Goal: Task Accomplishment & Management: Use online tool/utility

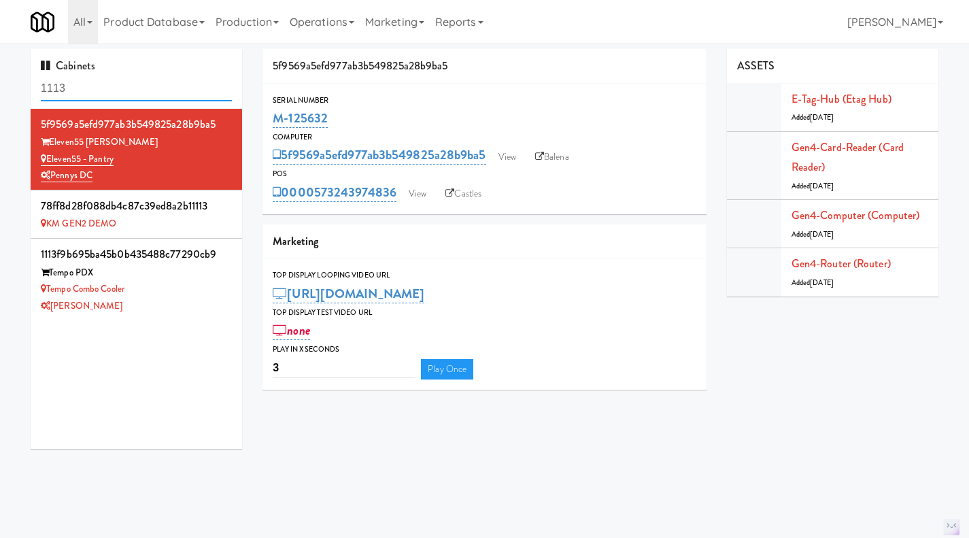
click at [99, 86] on input "1113" at bounding box center [136, 88] width 191 height 25
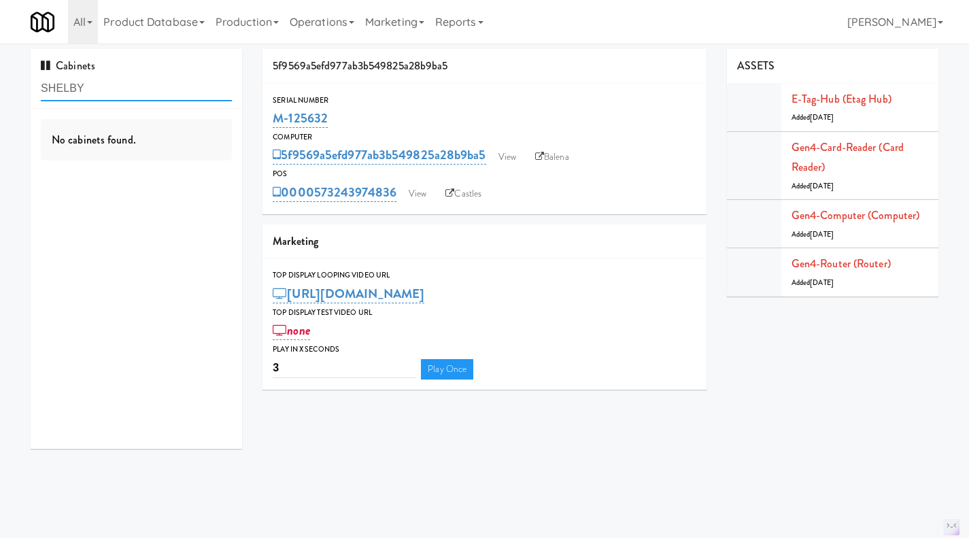
type input "SHELBY"
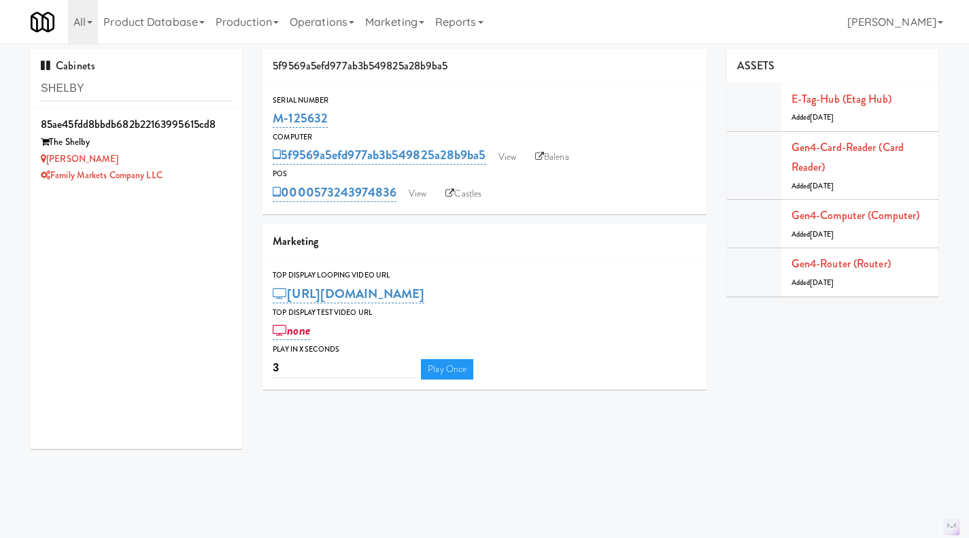
click at [196, 180] on div "Family Markets Company LLC" at bounding box center [136, 175] width 191 height 17
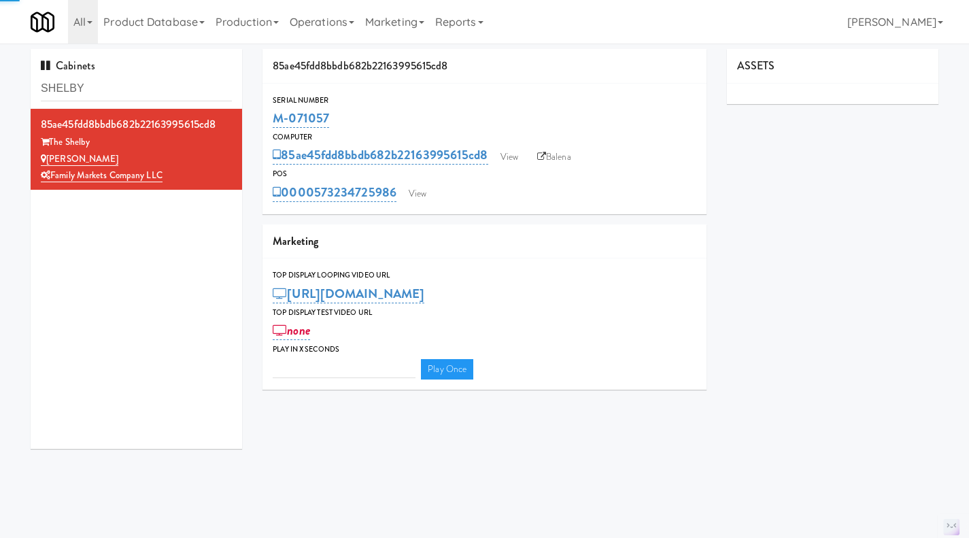
type input "3"
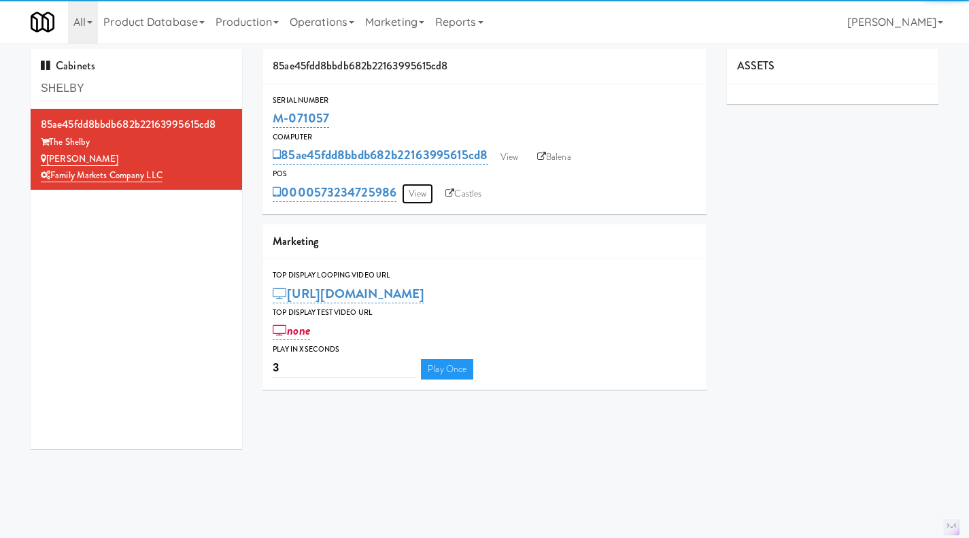
click at [417, 194] on link "View" at bounding box center [417, 194] width 31 height 20
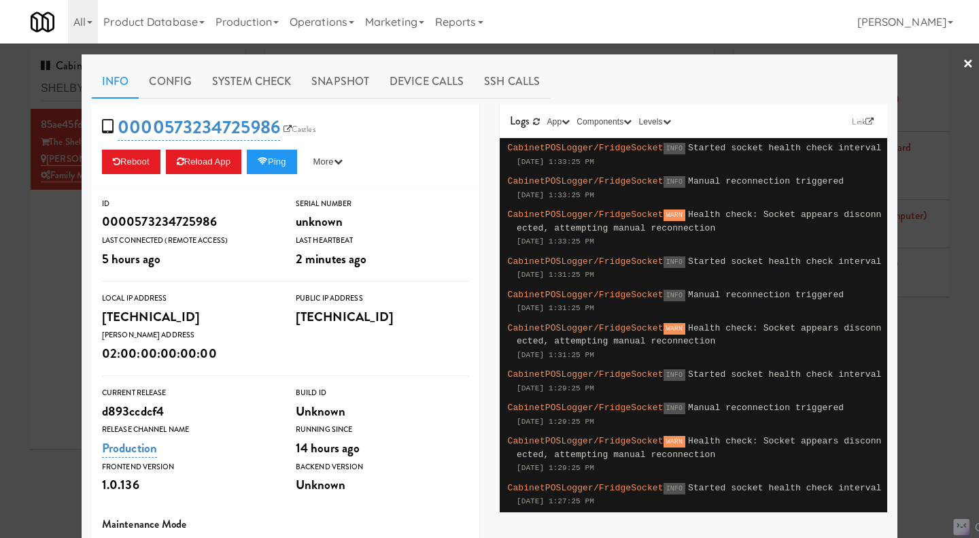
click at [918, 368] on div at bounding box center [489, 269] width 979 height 538
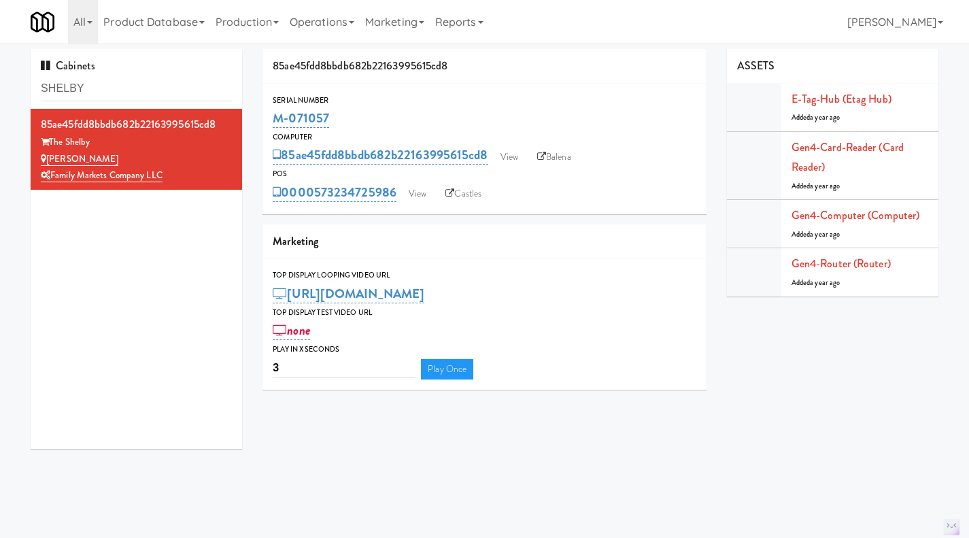
drag, startPoint x: 553, startPoint y: 158, endPoint x: 568, endPoint y: 145, distance: 19.9
click at [554, 158] on link "Balena" at bounding box center [554, 157] width 48 height 20
click at [515, 157] on link "View" at bounding box center [508, 157] width 31 height 20
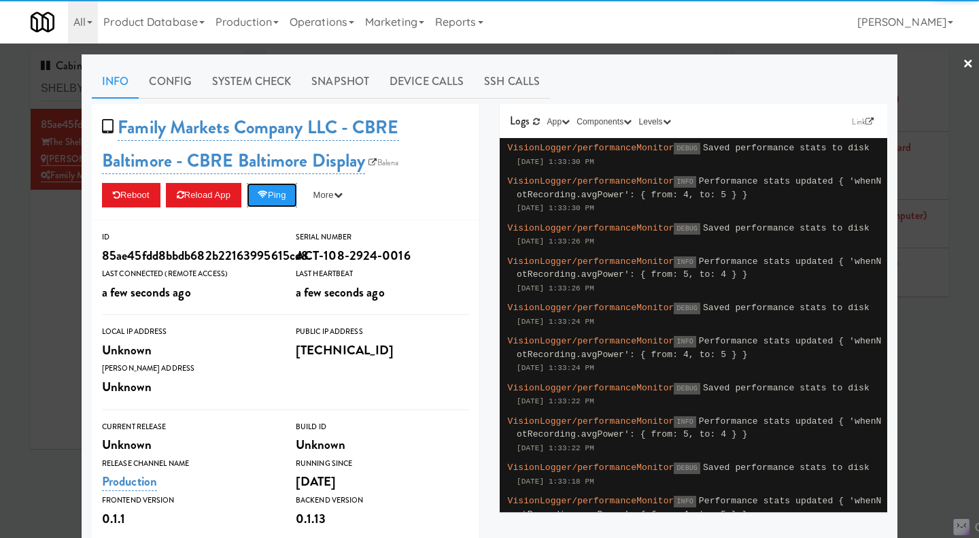
click at [265, 195] on icon at bounding box center [263, 194] width 10 height 9
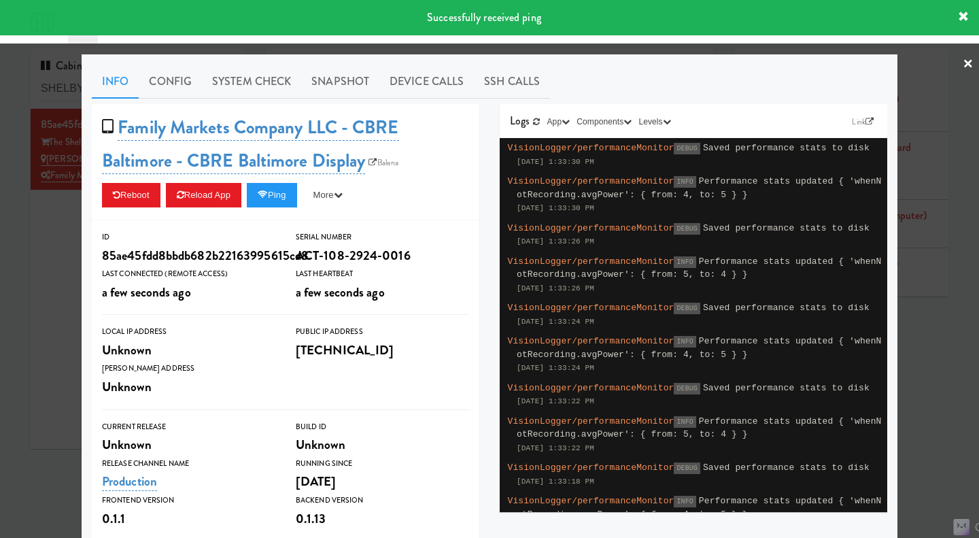
click at [258, 89] on link "System Check" at bounding box center [251, 82] width 99 height 34
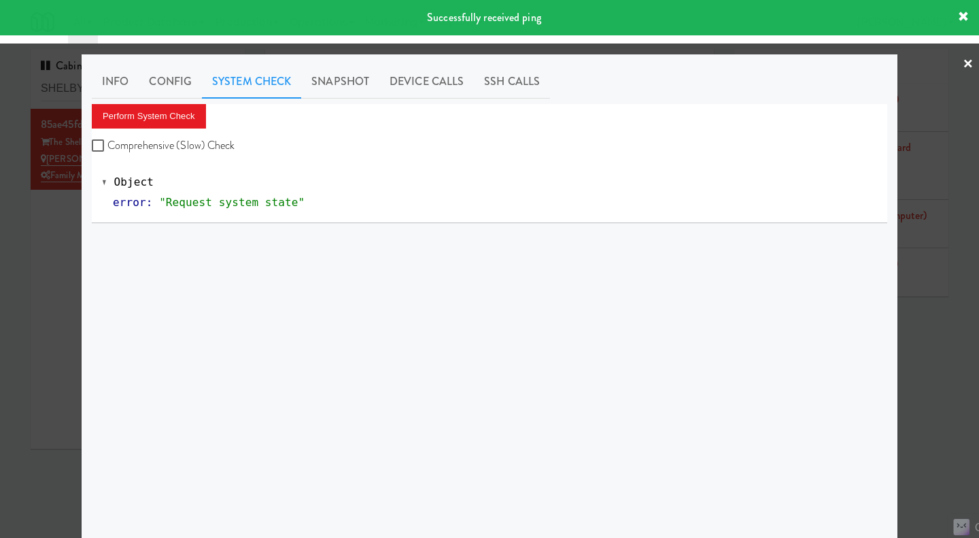
click at [160, 146] on label "Comprehensive (Slow) Check" at bounding box center [163, 145] width 143 height 20
click at [107, 146] on input "Comprehensive (Slow) Check" at bounding box center [100, 146] width 16 height 11
checkbox input "true"
click at [150, 110] on button "Perform System Check" at bounding box center [149, 116] width 114 height 24
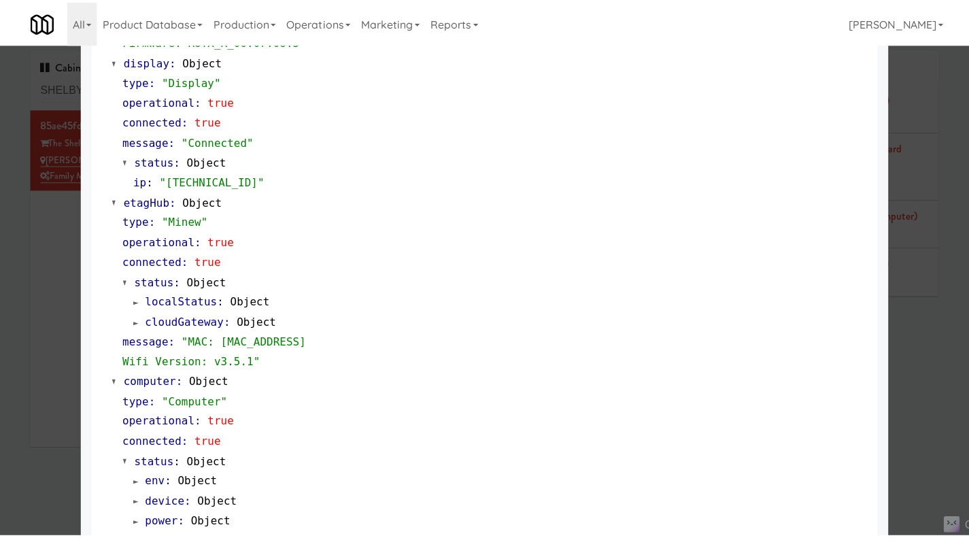
scroll to position [1160, 0]
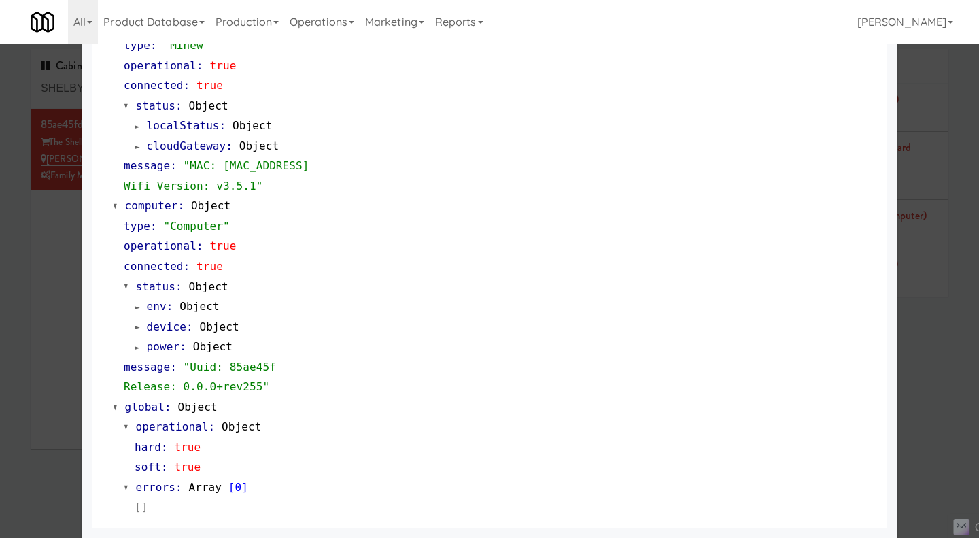
click at [56, 274] on div at bounding box center [489, 269] width 979 height 538
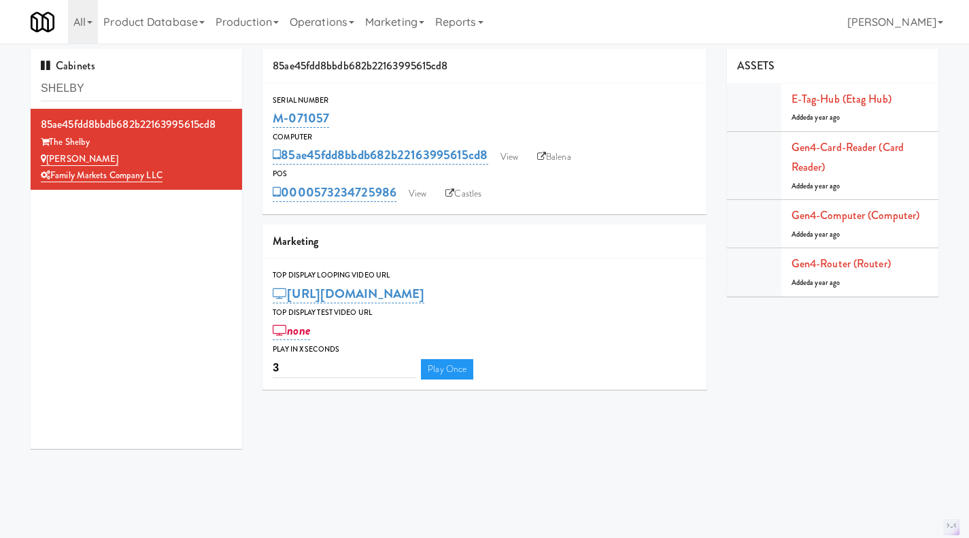
drag, startPoint x: 341, startPoint y: 118, endPoint x: 269, endPoint y: 125, distance: 71.7
click at [269, 125] on div "Serial Number M-071057" at bounding box center [484, 112] width 444 height 37
copy link "M-071057"
click at [410, 190] on link "View" at bounding box center [417, 194] width 31 height 20
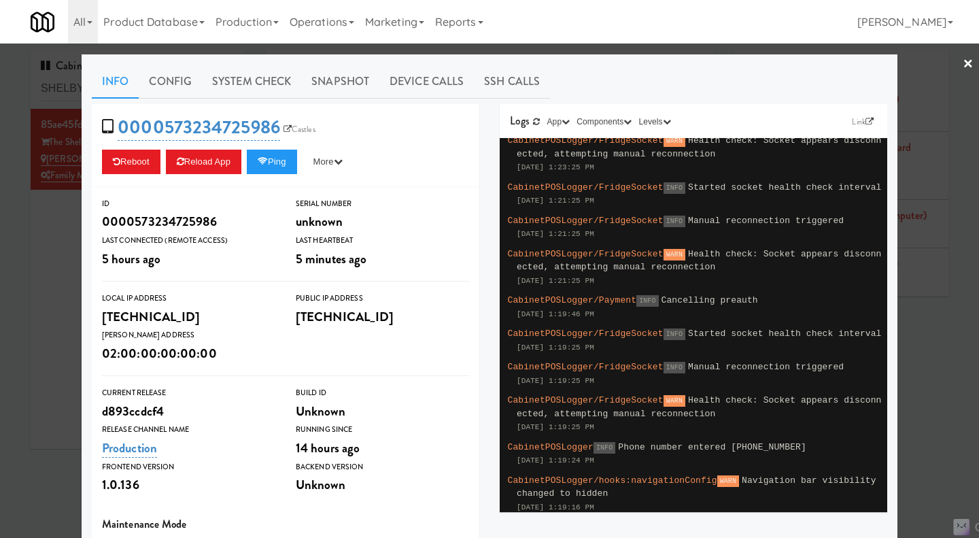
scroll to position [758, 0]
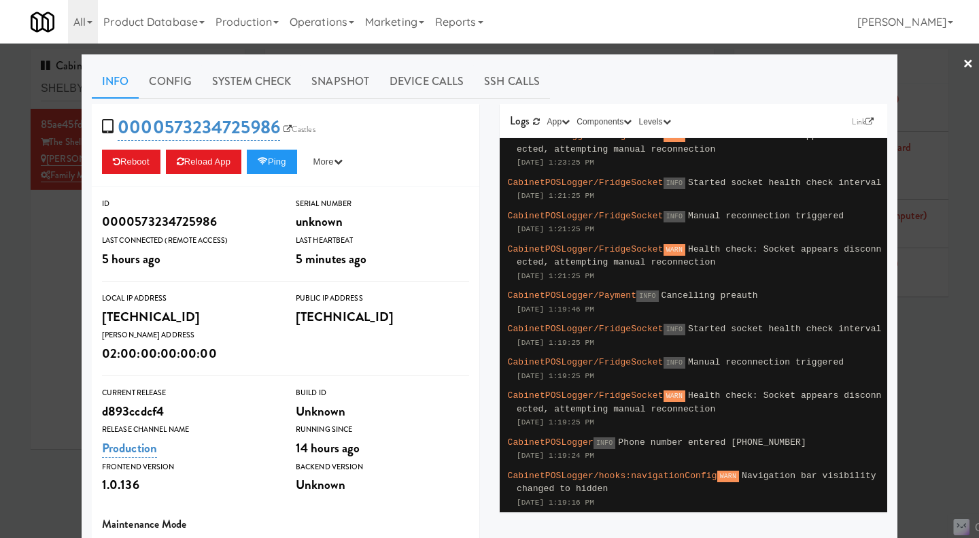
click at [67, 260] on div at bounding box center [489, 269] width 979 height 538
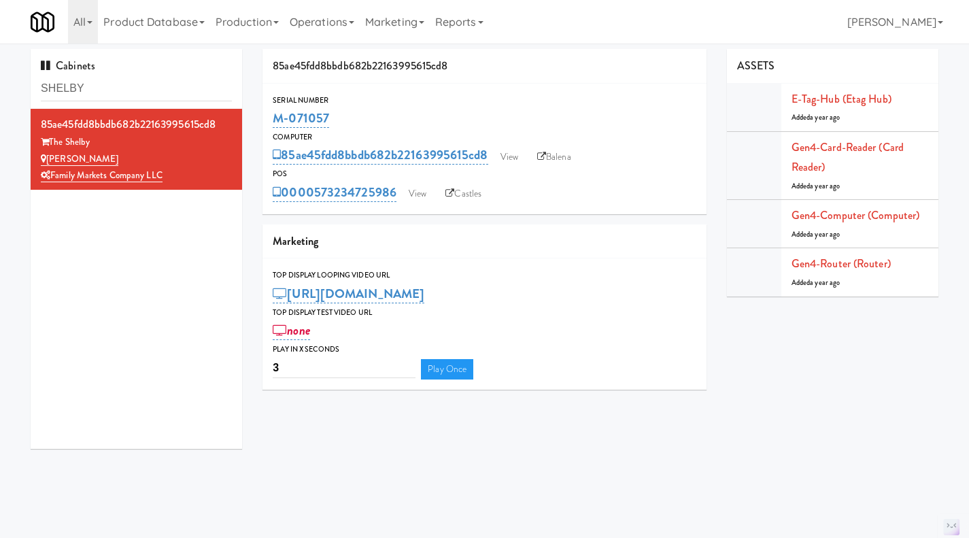
drag, startPoint x: 397, startPoint y: 209, endPoint x: 318, endPoint y: 207, distance: 78.9
click at [318, 207] on div "Serial Number M-071057 Computer 85ae45fdd8bbdb682b22163995615cd8 View Balena PO…" at bounding box center [484, 149] width 444 height 130
copy link "573234725986"
click at [413, 199] on link "View" at bounding box center [417, 194] width 31 height 20
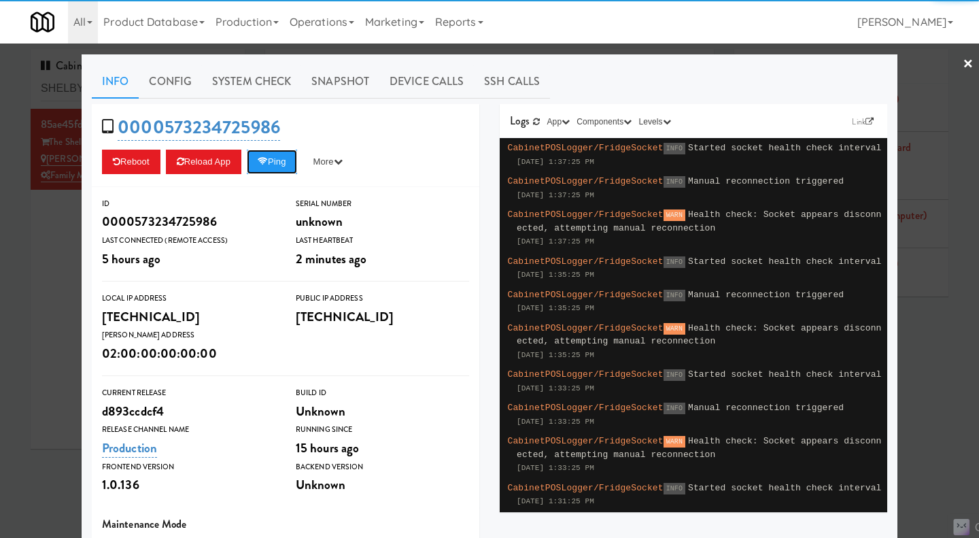
click at [289, 154] on button "Ping" at bounding box center [272, 162] width 50 height 24
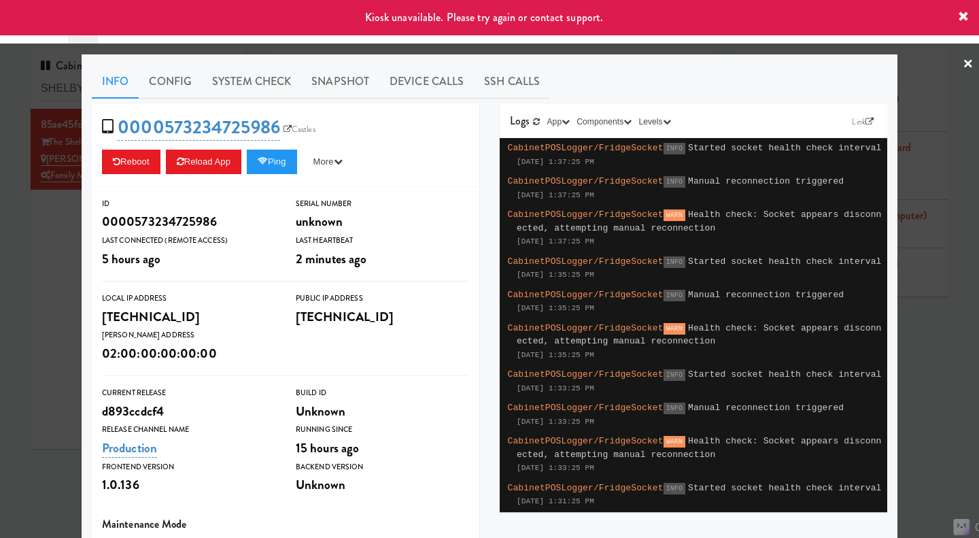
click at [241, 75] on link "System Check" at bounding box center [251, 82] width 99 height 34
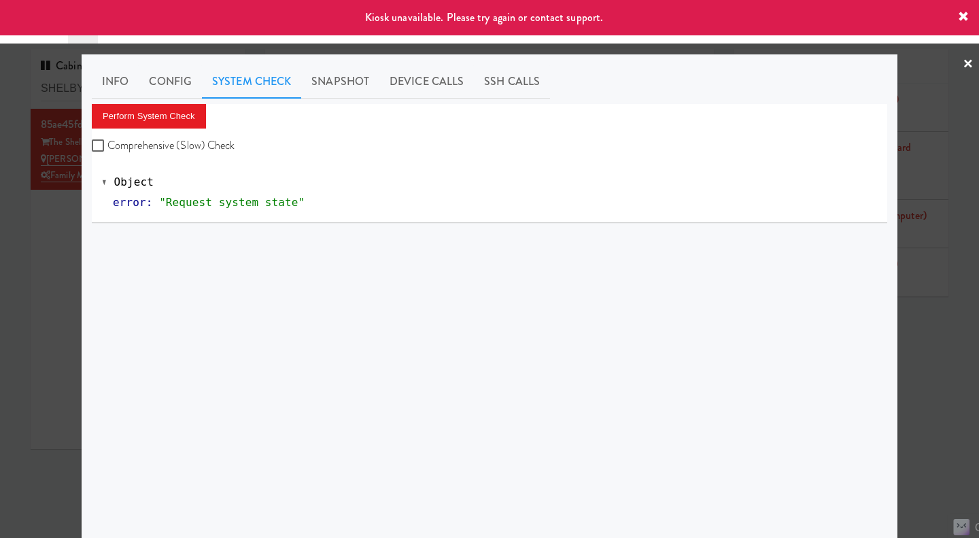
click at [28, 262] on div at bounding box center [489, 269] width 979 height 538
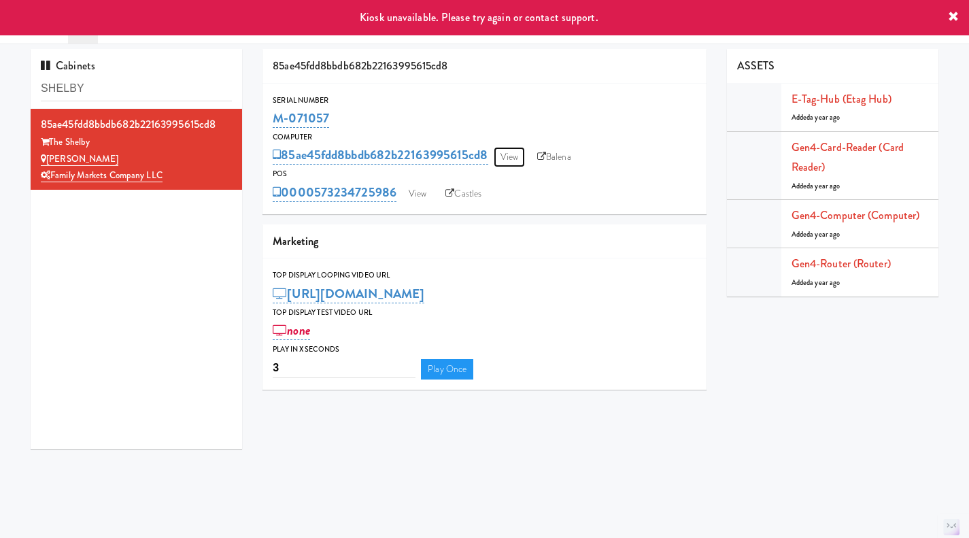
click at [497, 164] on link "View" at bounding box center [508, 157] width 31 height 20
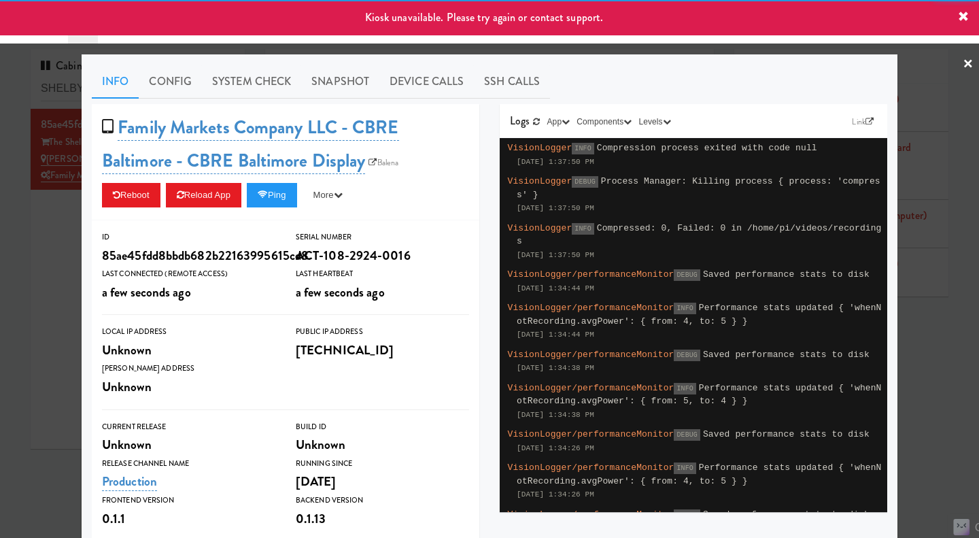
click at [240, 84] on link "System Check" at bounding box center [251, 82] width 99 height 34
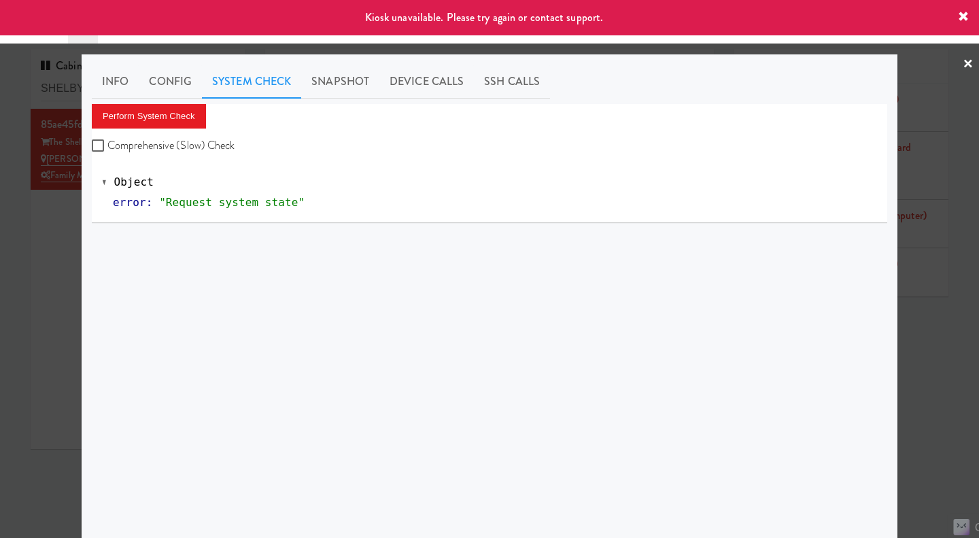
click at [181, 136] on label "Comprehensive (Slow) Check" at bounding box center [163, 145] width 143 height 20
click at [107, 141] on input "Comprehensive (Slow) Check" at bounding box center [100, 146] width 16 height 11
checkbox input "true"
click at [175, 128] on div "Perform System Check Comprehensive (Slow) Check" at bounding box center [489, 130] width 795 height 52
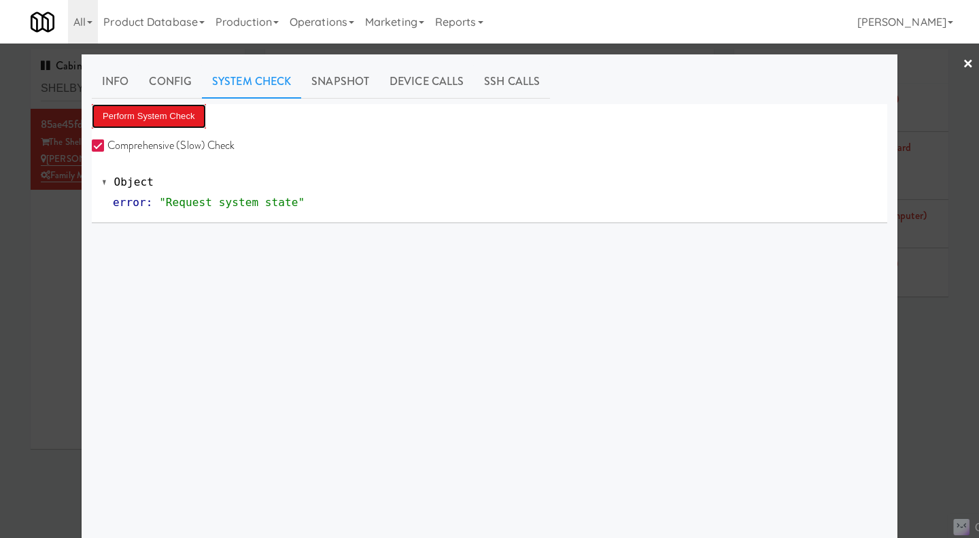
click at [174, 120] on button "Perform System Check" at bounding box center [149, 116] width 114 height 24
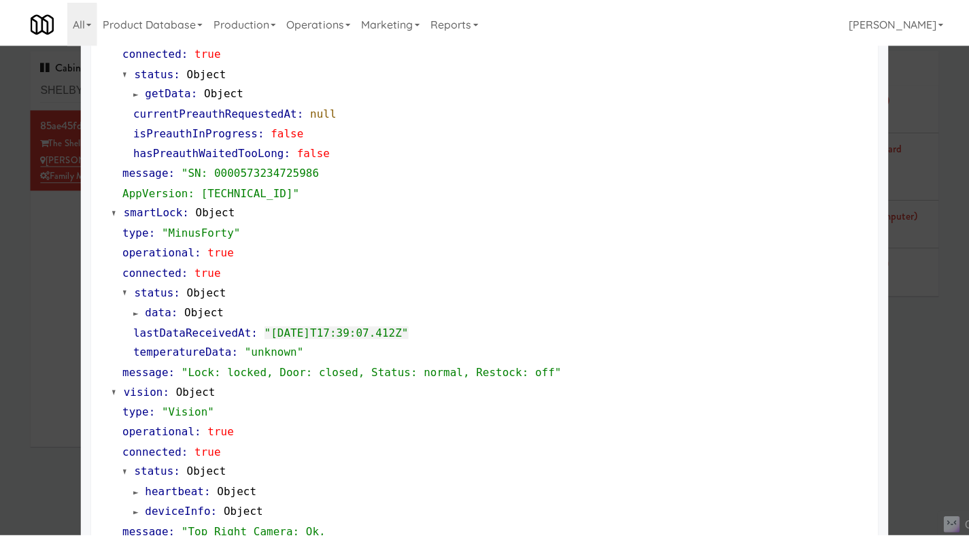
scroll to position [209, 0]
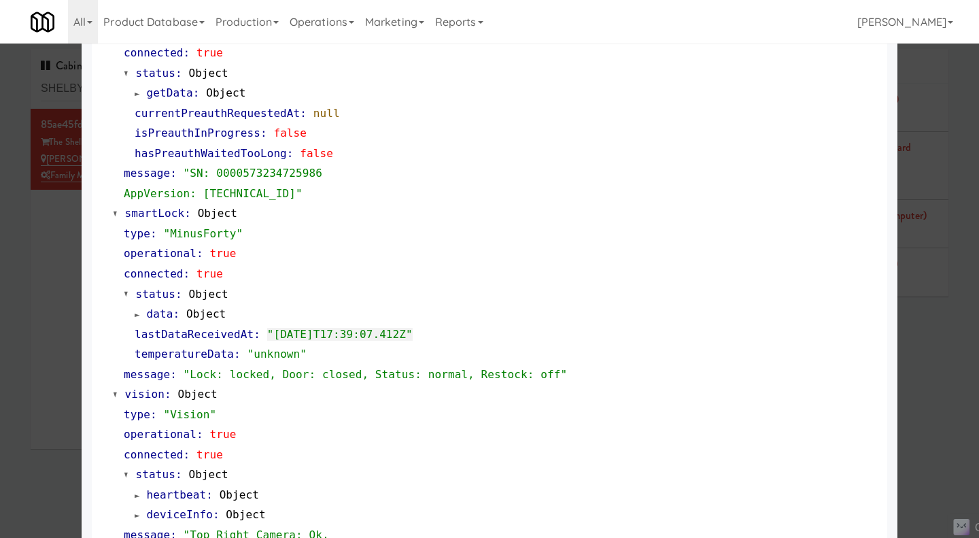
click at [921, 367] on div at bounding box center [489, 269] width 979 height 538
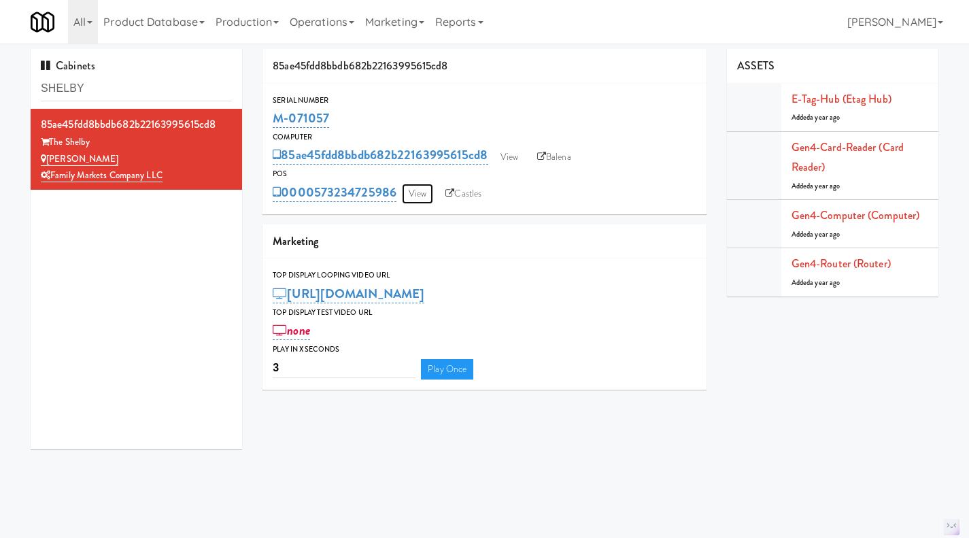
click at [421, 192] on link "View" at bounding box center [417, 194] width 31 height 20
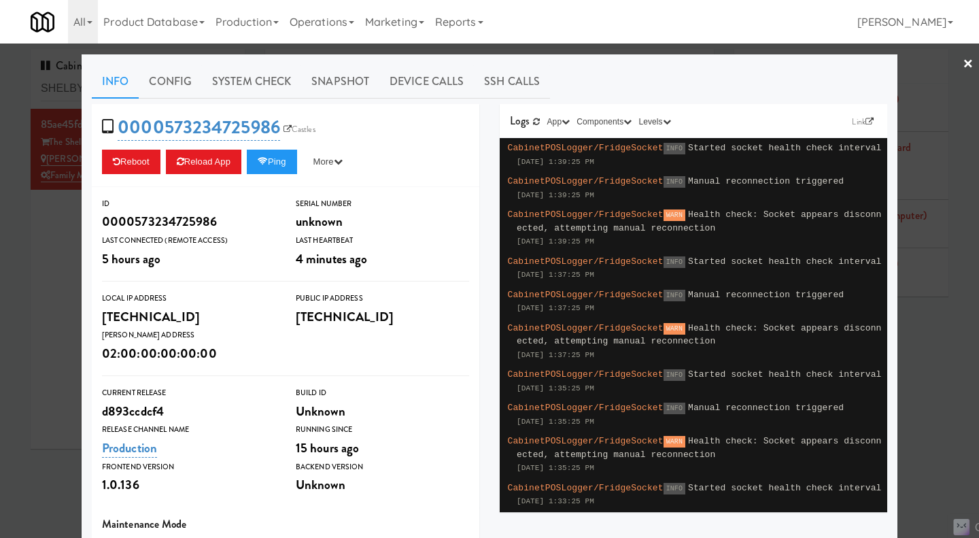
click at [24, 261] on div at bounding box center [489, 269] width 979 height 538
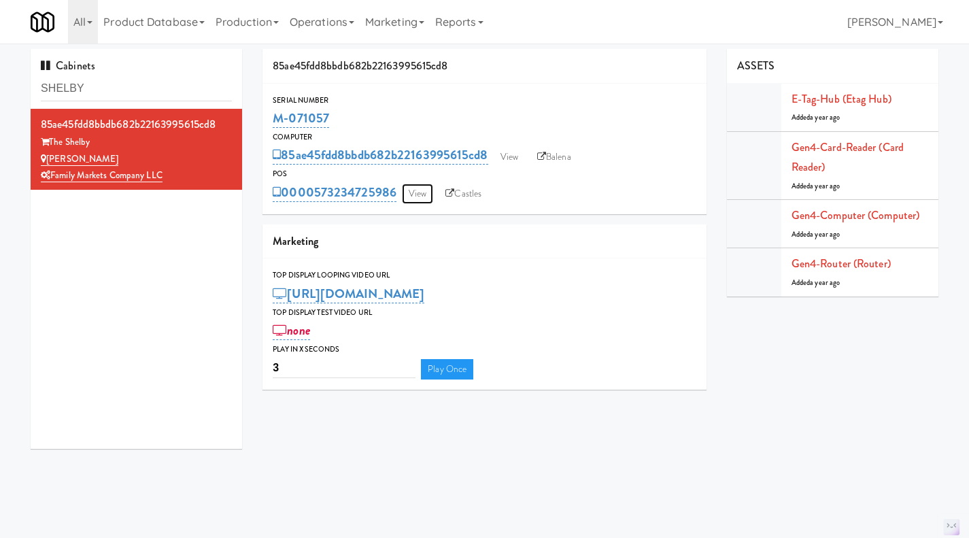
click at [418, 195] on link "View" at bounding box center [417, 194] width 31 height 20
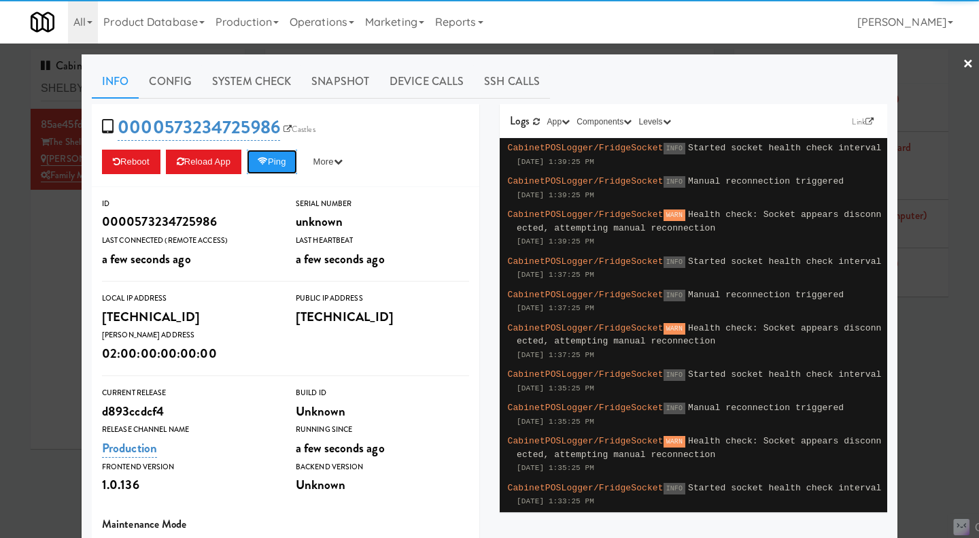
click at [254, 159] on button "Ping" at bounding box center [272, 162] width 50 height 24
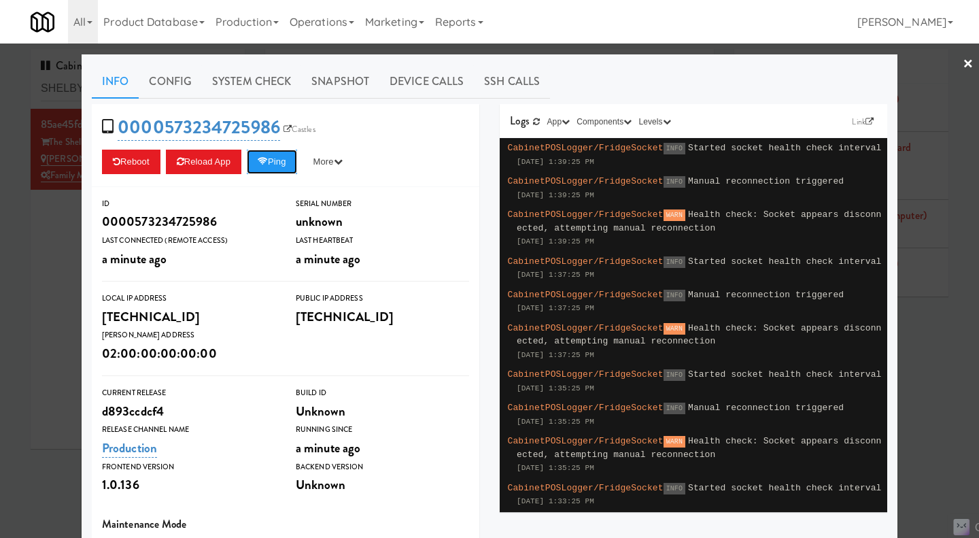
click at [277, 164] on button "Ping" at bounding box center [272, 162] width 50 height 24
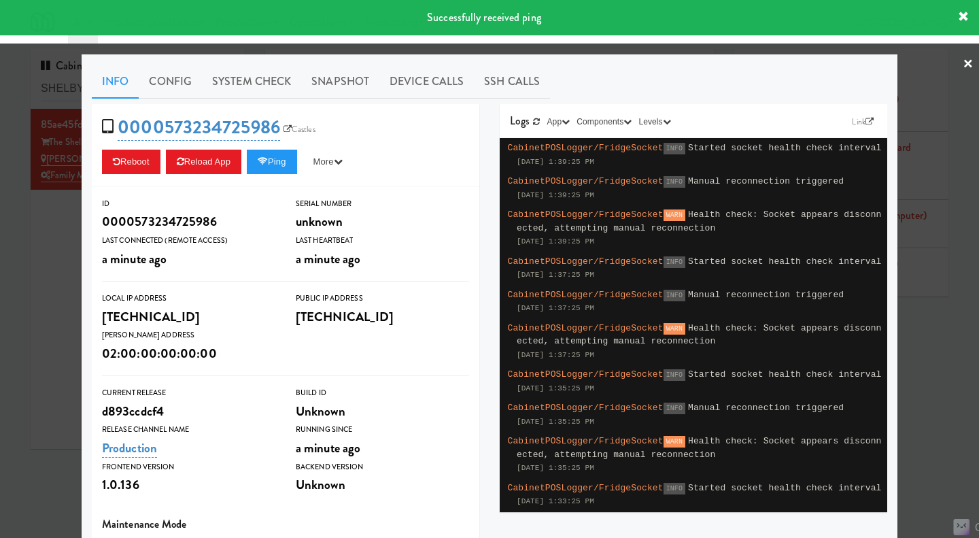
click at [669, 51] on div at bounding box center [489, 269] width 979 height 538
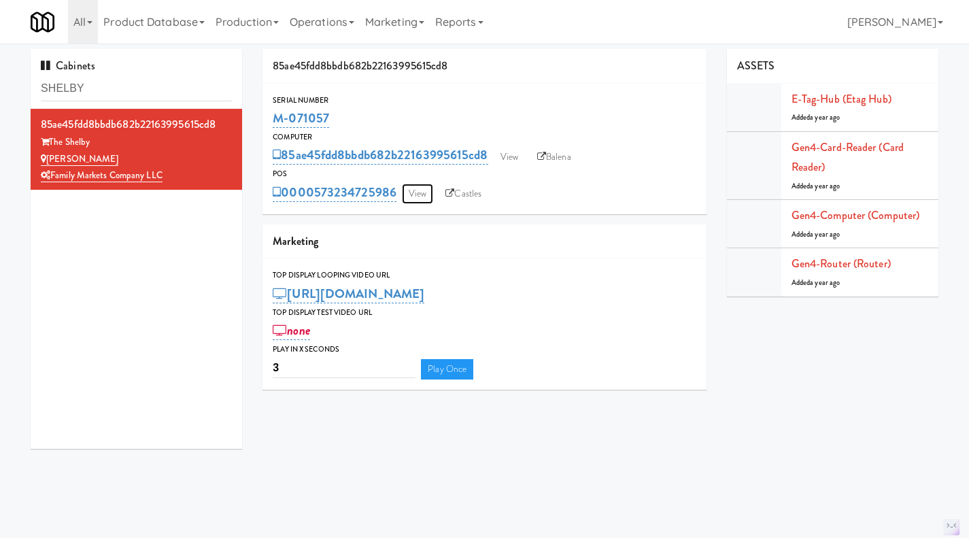
click at [426, 189] on link "View" at bounding box center [417, 194] width 31 height 20
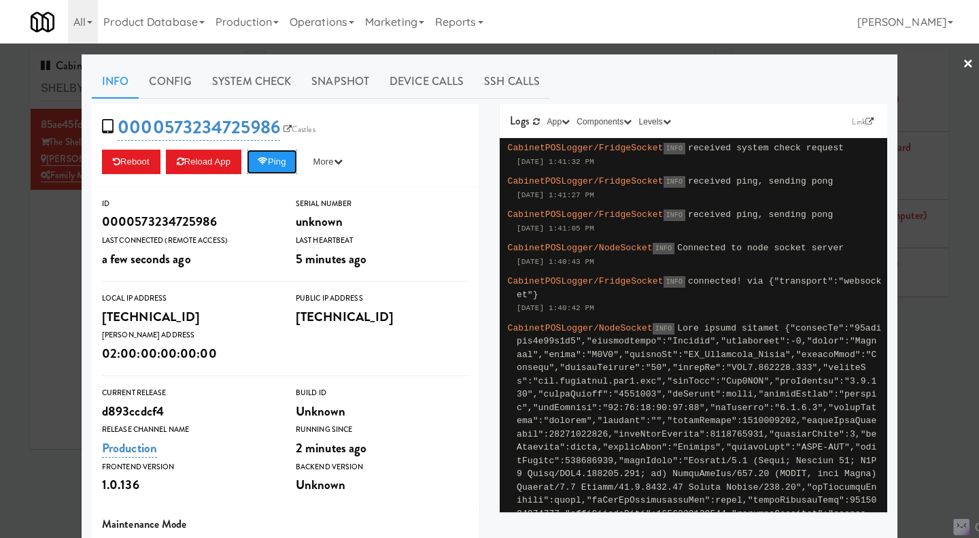
click at [265, 161] on icon at bounding box center [263, 161] width 10 height 9
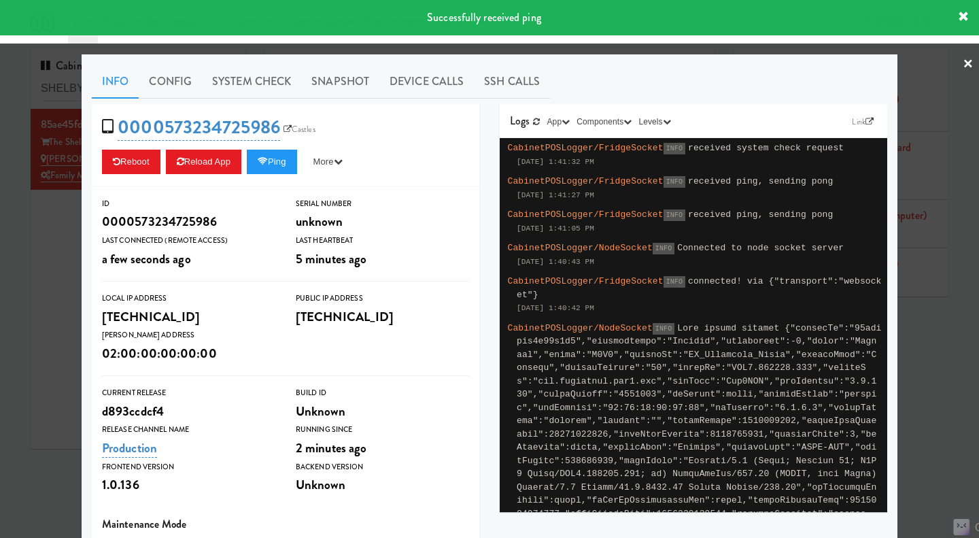
click at [277, 88] on link "System Check" at bounding box center [251, 82] width 99 height 34
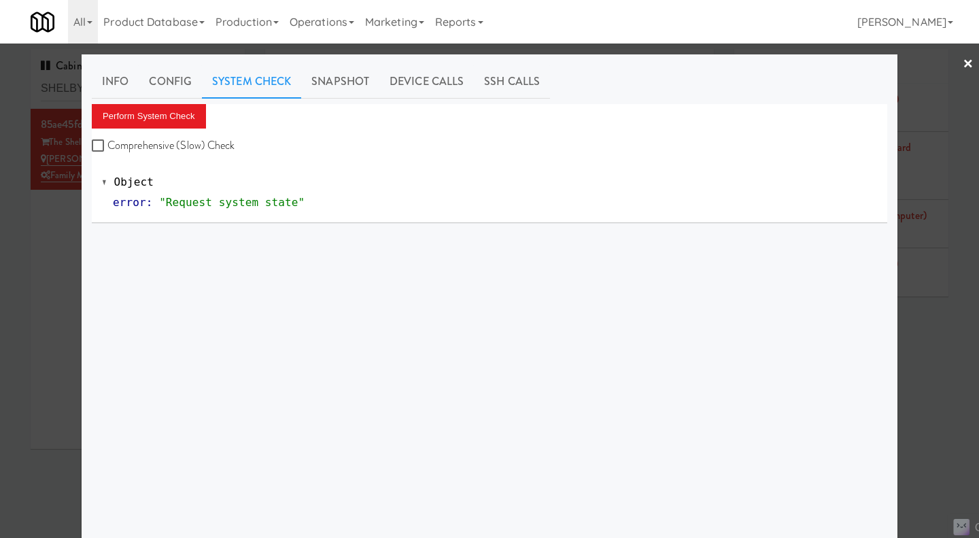
click at [46, 264] on div at bounding box center [489, 269] width 979 height 538
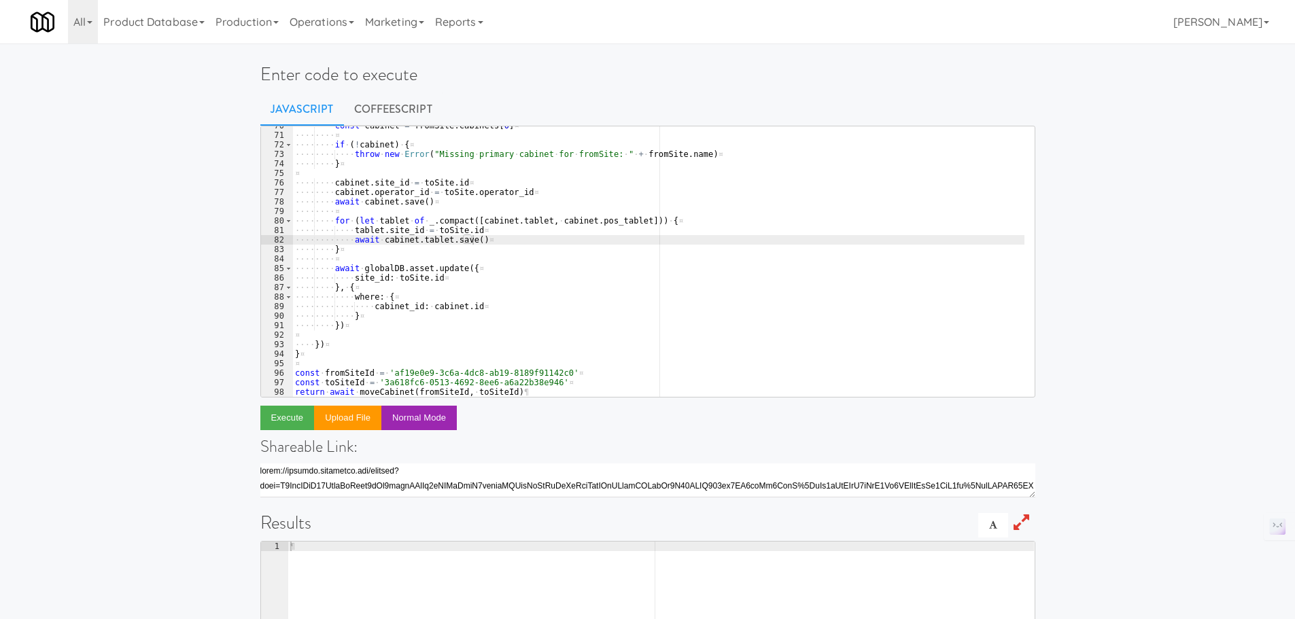
scroll to position [75, 0]
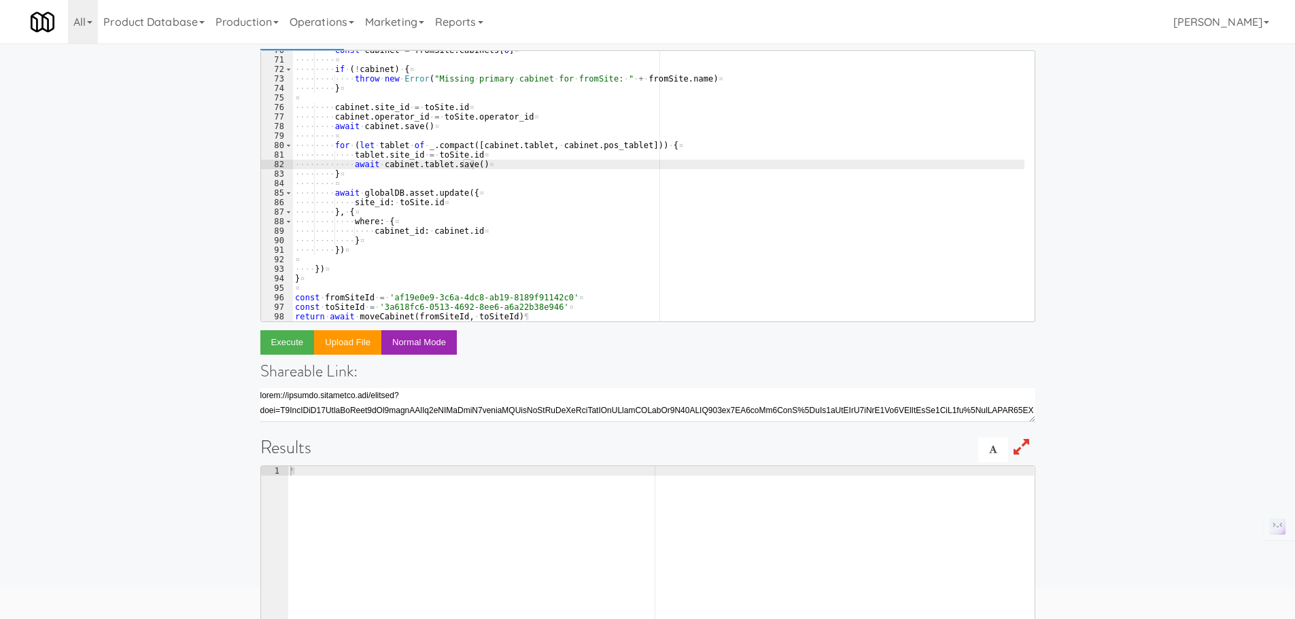
click at [510, 108] on div "···· ···· const · cabinet · = · fromSite . cabinets [ 0 ] ¤ ···· ···· ¤ ···· ··…" at bounding box center [658, 191] width 732 height 290
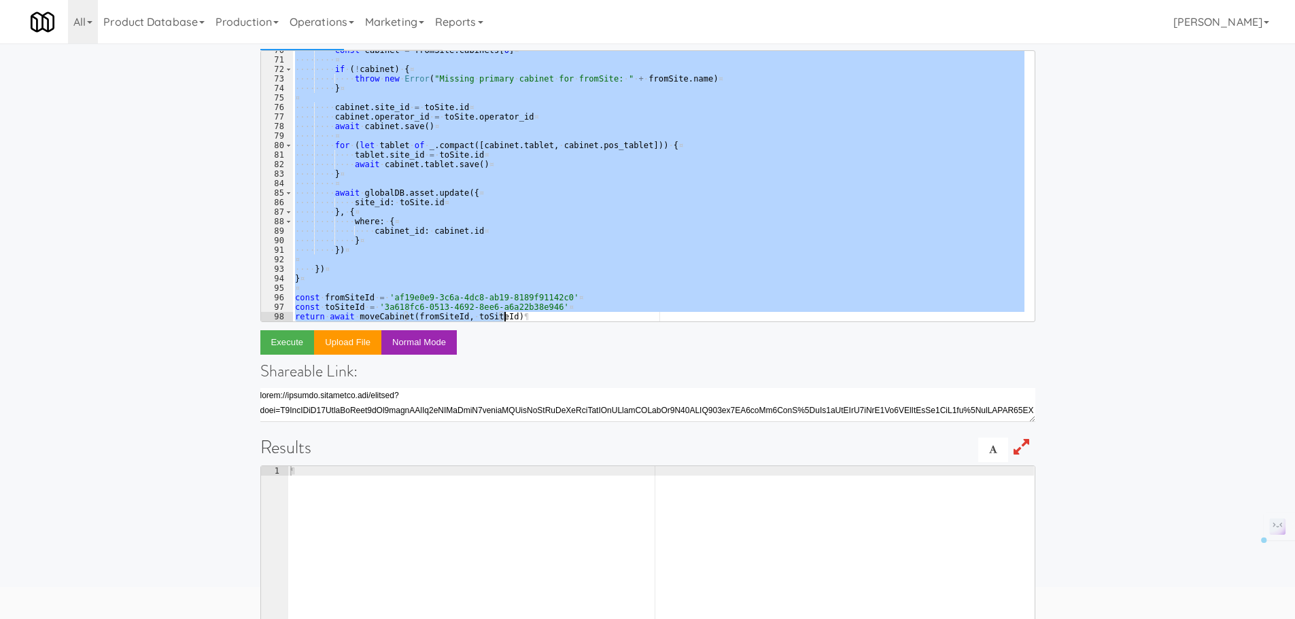
paste textarea ")("
type textarea ")()"
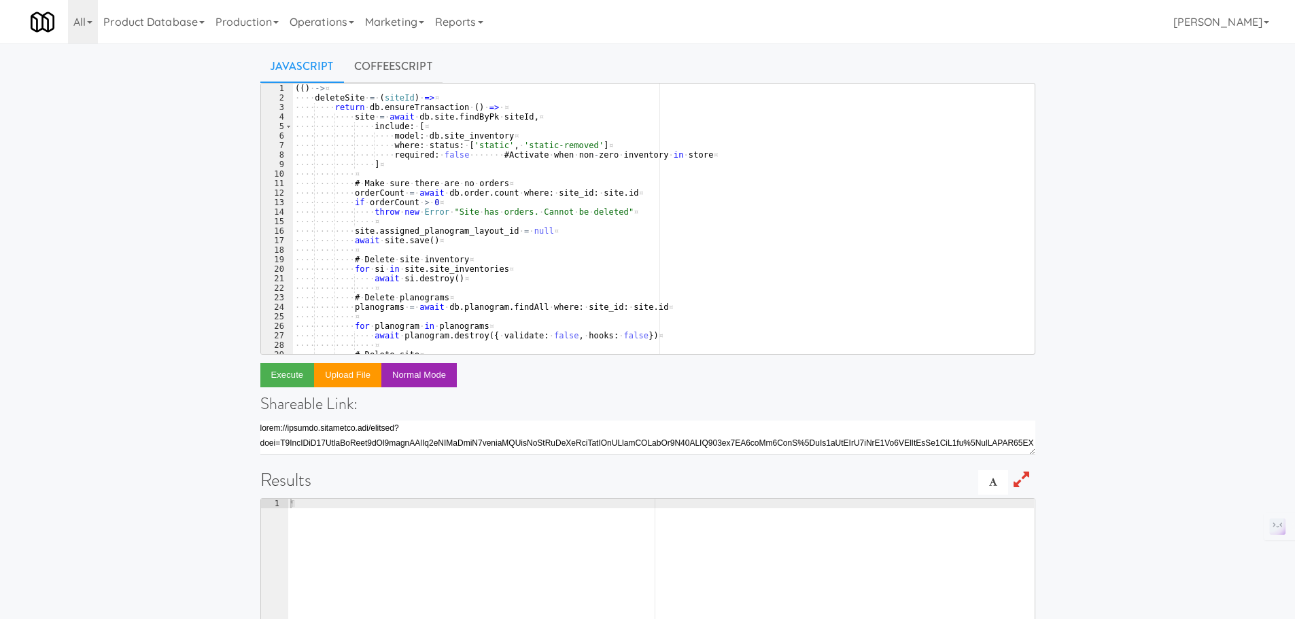
scroll to position [0, 0]
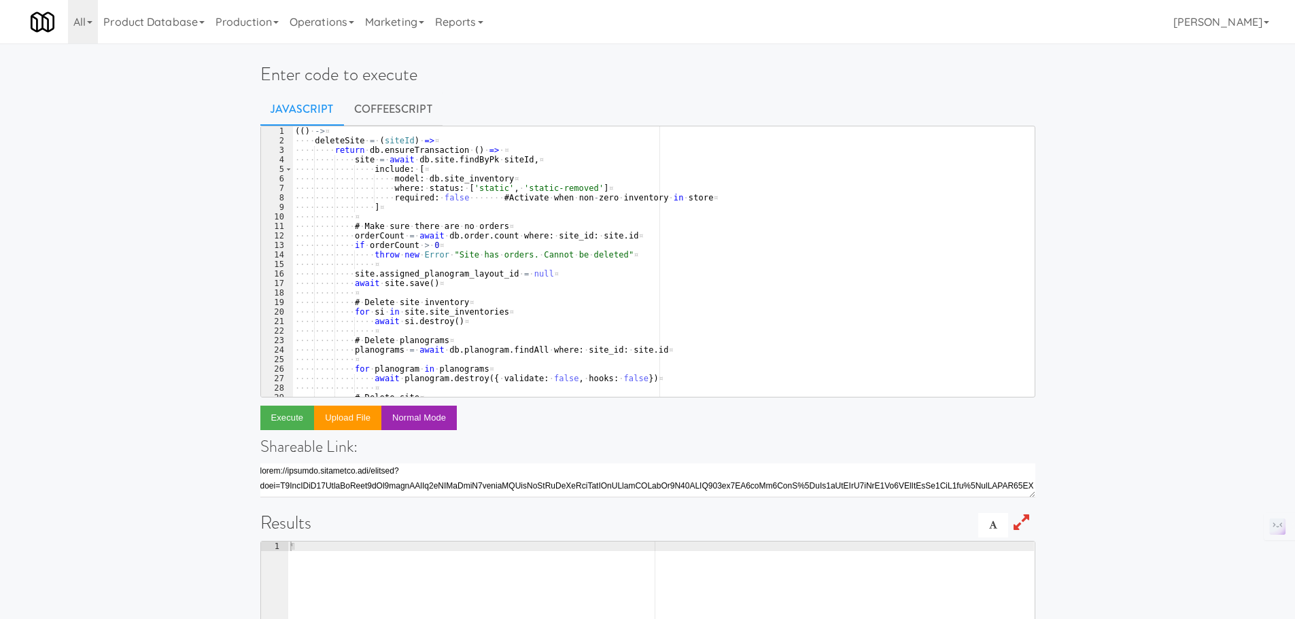
click at [406, 114] on link "CoffeeScript" at bounding box center [393, 109] width 99 height 34
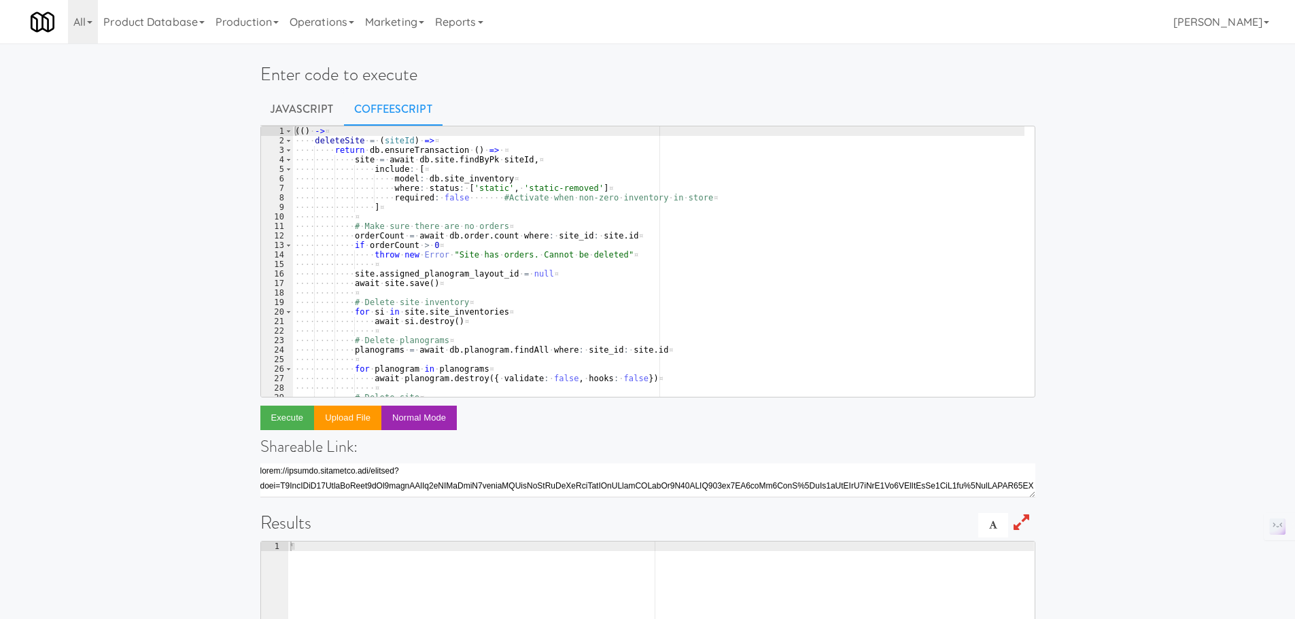
scroll to position [43, 0]
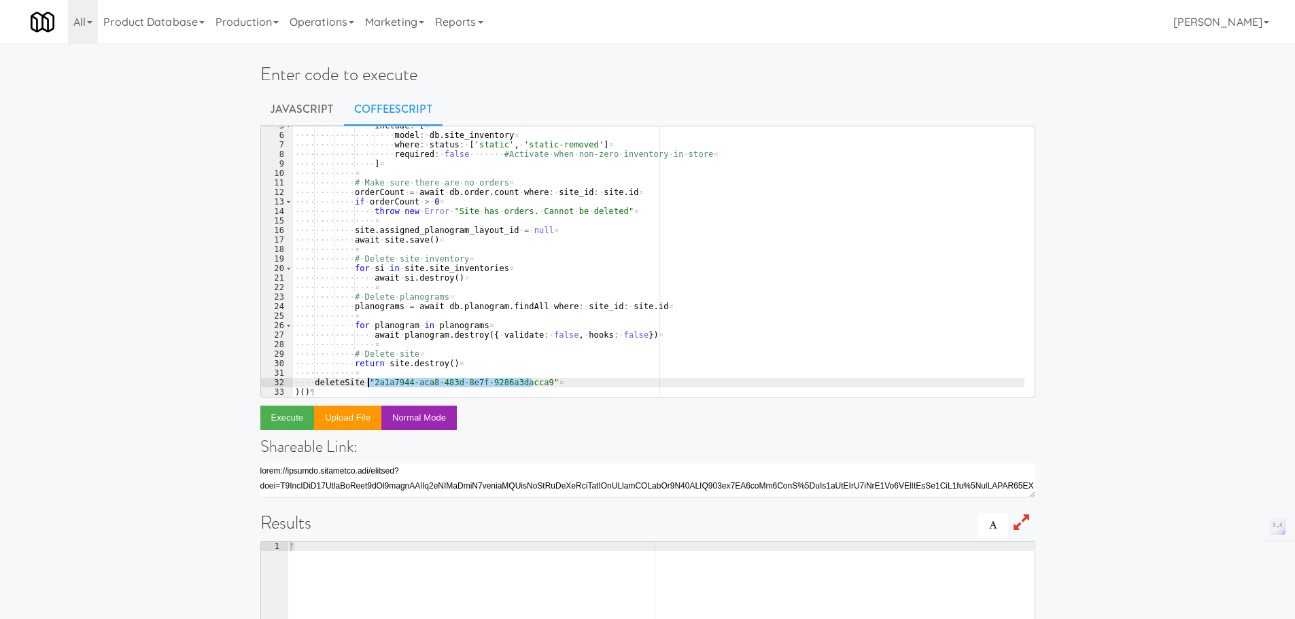
drag, startPoint x: 532, startPoint y: 382, endPoint x: 368, endPoint y: 380, distance: 164.5
click at [368, 380] on div "···· ···· ···· ···· include : · [ ¤ ···· ···· ···· ···· ···· model : · db . sit…" at bounding box center [658, 266] width 732 height 290
paste textarea "c822fce3-c10f-4979-86eb-0c024e938453"
type textarea "deleteSite "c822fce3-c10f-4979-86eb-0c024e938453""
click at [279, 416] on button "Execute" at bounding box center [287, 418] width 54 height 24
